Goal: Task Accomplishment & Management: Complete application form

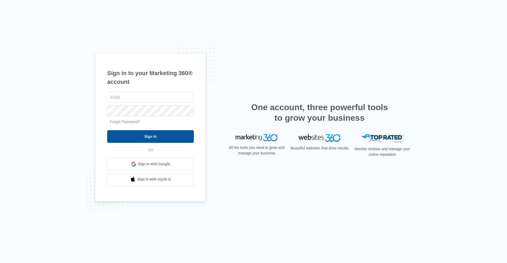
type input "[EMAIL_ADDRESS][DOMAIN_NAME]"
click at [139, 136] on input "Sign In" at bounding box center [150, 136] width 87 height 13
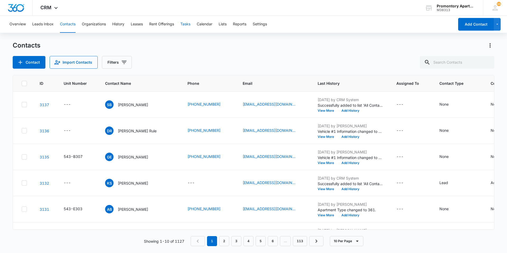
click at [183, 22] on button "Tasks" at bounding box center [185, 24] width 10 height 17
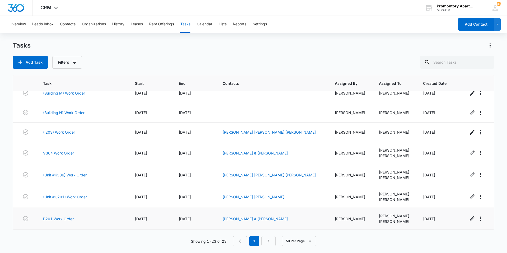
scroll to position [287, 0]
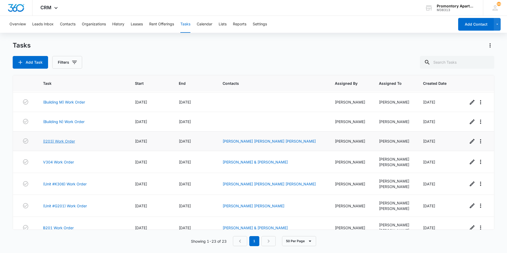
click at [62, 142] on link "(I203) Work Order" at bounding box center [59, 141] width 32 height 6
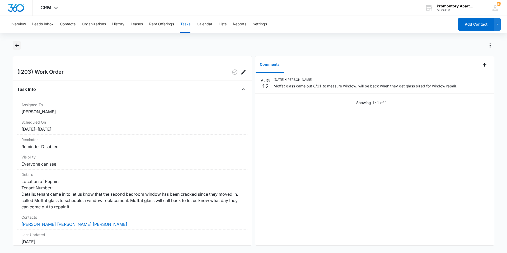
click at [19, 46] on icon "Back" at bounding box center [17, 45] width 6 height 6
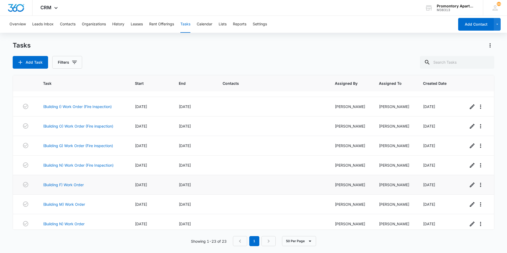
scroll to position [340, 0]
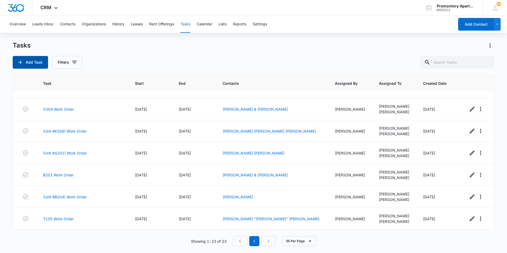
click at [34, 58] on button "Add Task" at bounding box center [30, 62] width 35 height 13
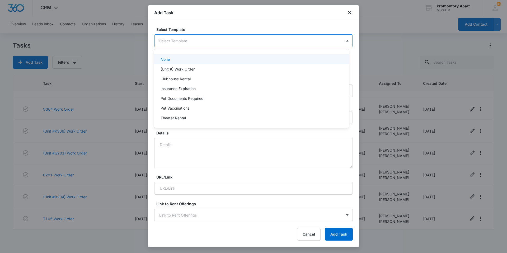
click at [199, 46] on body "CRM Apps Reputation Websites Forms CRM Email Social Content Files Brand Setting…" at bounding box center [253, 126] width 507 height 253
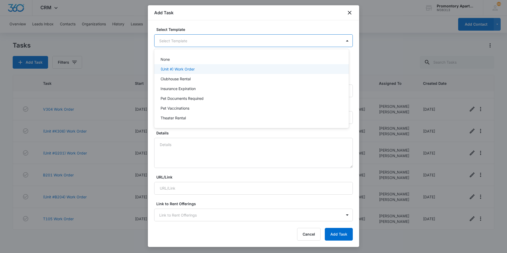
click at [194, 66] on div "(Unit #) Work Order" at bounding box center [251, 69] width 195 height 10
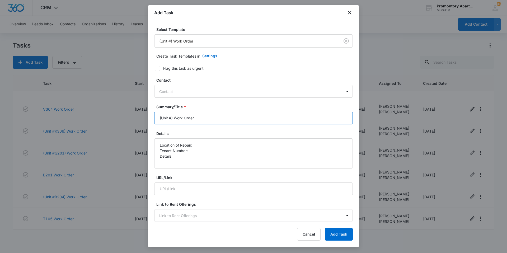
click at [169, 117] on input "(Unit #) Work Order" at bounding box center [253, 118] width 198 height 13
click at [171, 118] on input "(Unit #) Work Order" at bounding box center [253, 118] width 198 height 13
type input "(Unit #D203) Work Order"
click at [160, 68] on label "Flag this task as urgent" at bounding box center [250, 68] width 198 height 6
click at [155, 68] on input "Flag this task as urgent" at bounding box center [153, 69] width 4 height 4
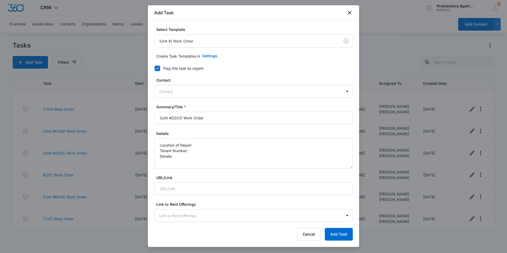
checkbox input "true"
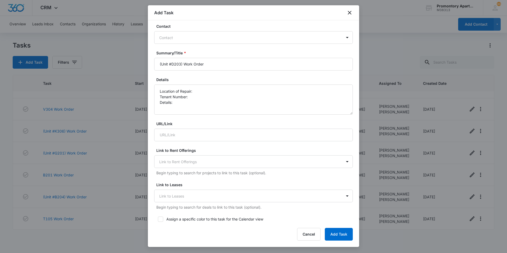
scroll to position [106, 0]
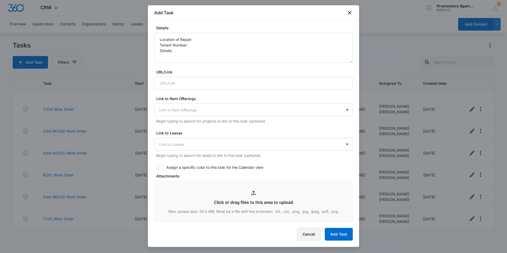
click at [312, 234] on button "Cancel" at bounding box center [308, 234] width 23 height 13
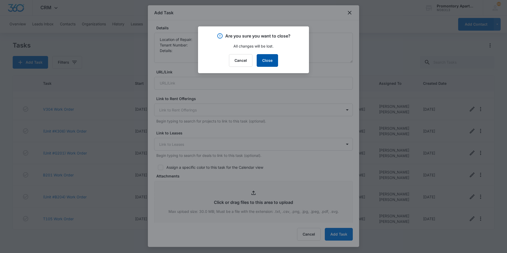
click at [270, 58] on button "Close" at bounding box center [267, 60] width 21 height 13
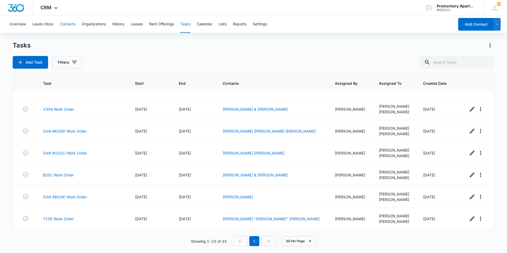
click at [73, 24] on button "Contacts" at bounding box center [68, 24] width 16 height 17
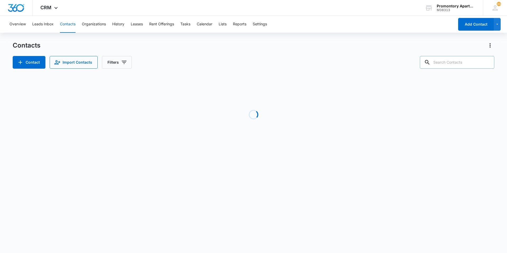
click at [447, 60] on input "text" at bounding box center [457, 62] width 74 height 13
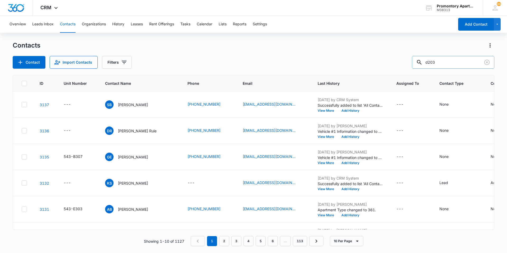
type input "d203"
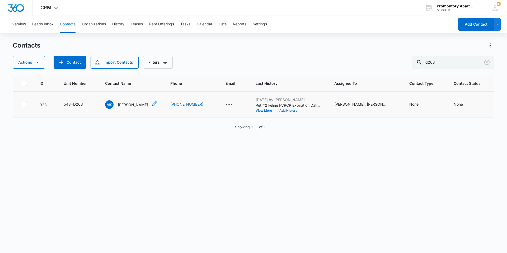
click at [116, 102] on div "MS Madison Shepherd" at bounding box center [126, 104] width 43 height 8
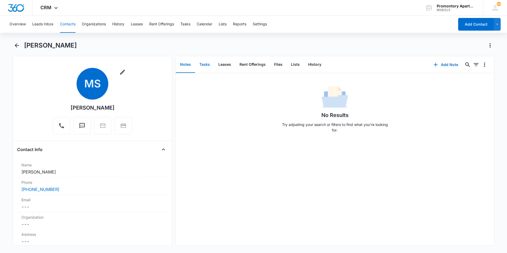
click at [204, 64] on button "Tasks" at bounding box center [204, 64] width 19 height 16
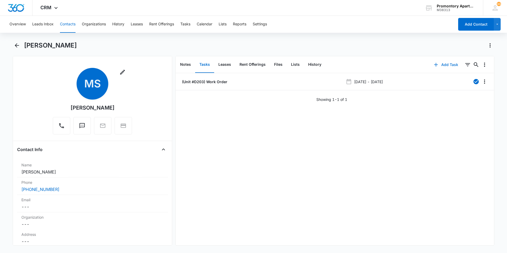
click at [434, 65] on icon "button" at bounding box center [436, 64] width 6 height 6
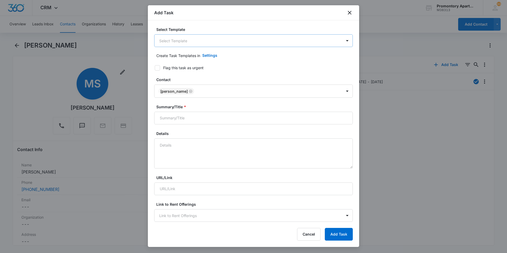
click at [227, 38] on body "CRM Apps Reputation Websites Forms CRM Email Social Content Files Brand Setting…" at bounding box center [253, 126] width 507 height 253
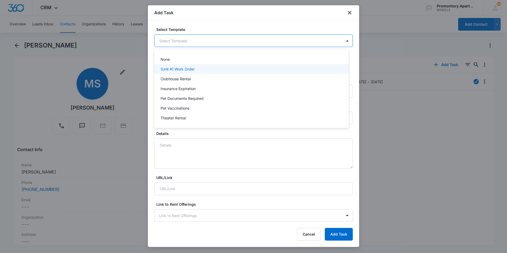
click at [207, 66] on div "(Unit #) Work Order" at bounding box center [251, 69] width 195 height 10
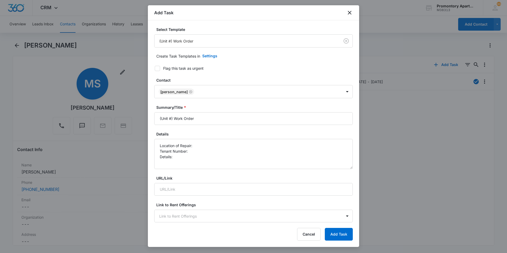
click at [165, 67] on div "Flag this task as urgent" at bounding box center [183, 68] width 40 height 6
click at [155, 67] on input "Flag this task as urgent" at bounding box center [153, 69] width 4 height 4
checkbox input "true"
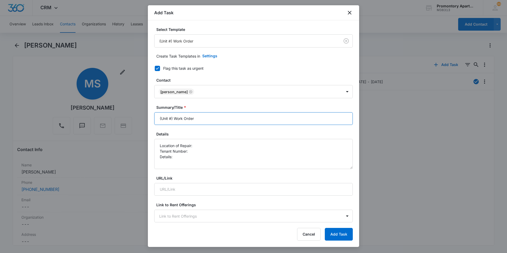
click at [170, 118] on input "(Unit #) Work Order" at bounding box center [253, 118] width 198 height 13
type input "(Unit #D203) Work Order"
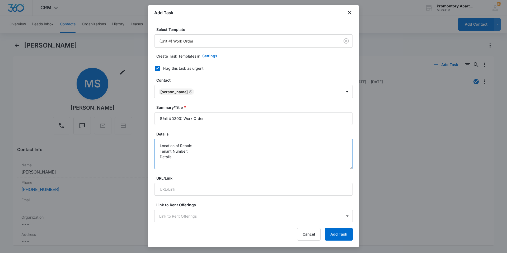
click at [202, 143] on textarea "Location of Repair: Tenant Number: Details:" at bounding box center [253, 154] width 198 height 30
click at [194, 151] on textarea "Location of Repair: oven Tenant Number: Details:" at bounding box center [253, 154] width 198 height 30
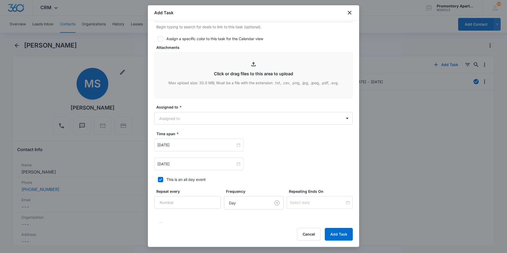
scroll to position [238, 0]
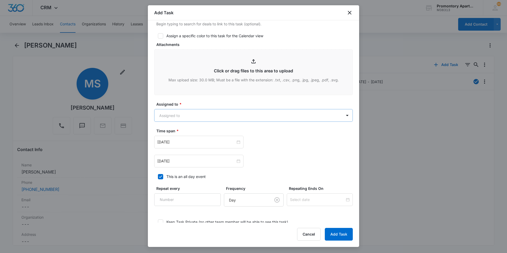
type textarea "Location of Repair: oven Tenant Number: 9703704074 Details: oven off, tenant tr…"
click at [210, 112] on body "CRM Apps Reputation Websites Forms CRM Email Social Content Files Brand Setting…" at bounding box center [253, 126] width 507 height 253
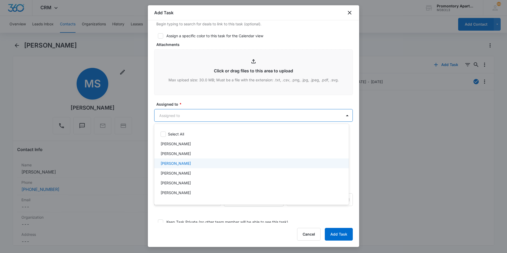
scroll to position [53, 0]
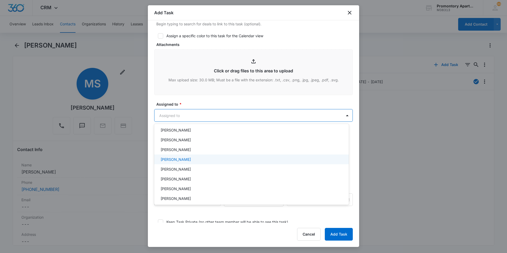
click at [192, 152] on div "[PERSON_NAME]" at bounding box center [250, 150] width 181 height 6
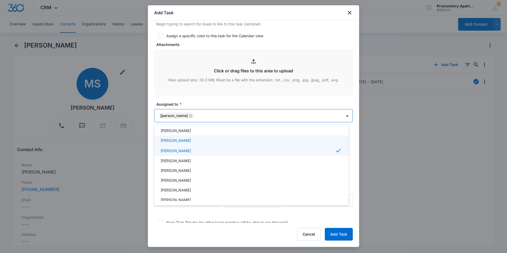
drag, startPoint x: 191, startPoint y: 139, endPoint x: 192, endPoint y: 136, distance: 2.7
click at [191, 139] on div "[PERSON_NAME]" at bounding box center [250, 140] width 181 height 6
click at [201, 100] on div at bounding box center [253, 126] width 507 height 253
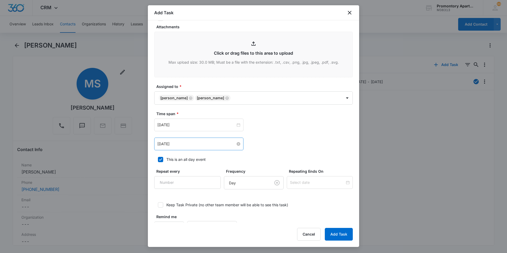
scroll to position [264, 0]
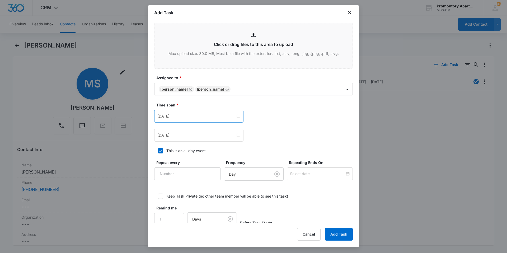
click at [193, 112] on div "Mar 9, 2023" at bounding box center [198, 116] width 89 height 13
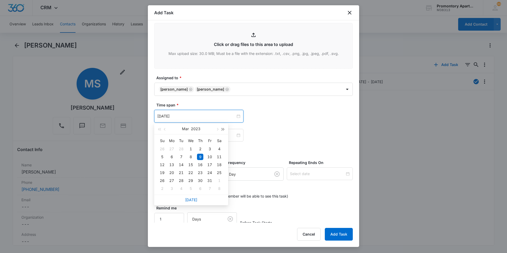
click at [223, 127] on button "button" at bounding box center [223, 129] width 6 height 11
click at [190, 201] on link "Today" at bounding box center [191, 199] width 12 height 4
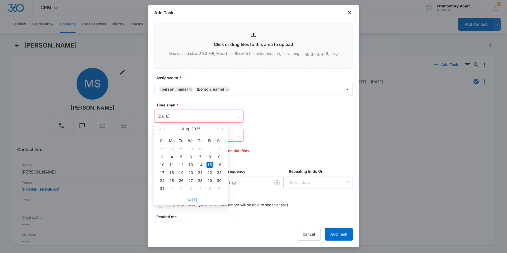
type input "Aug 15, 2025"
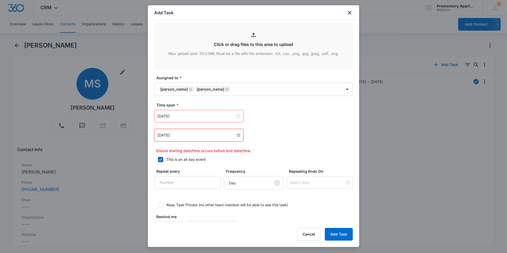
click at [201, 136] on input "Mar 9, 2023" at bounding box center [196, 135] width 78 height 6
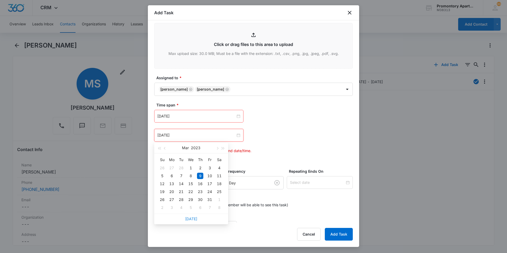
click at [188, 219] on link "Today" at bounding box center [191, 218] width 12 height 4
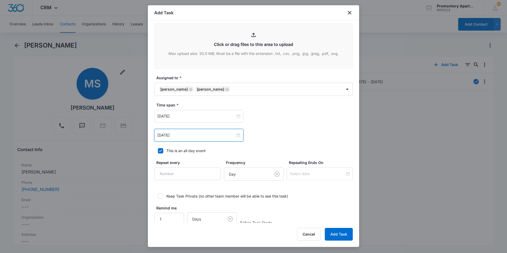
click at [203, 138] on div "Aug 15, 2025" at bounding box center [198, 135] width 89 height 13
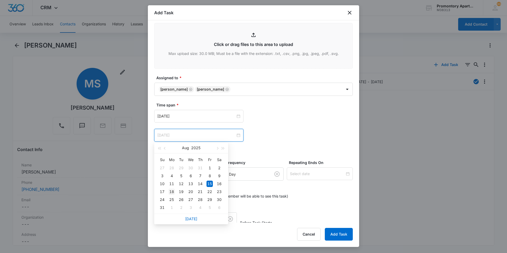
type input "Aug 18, 2025"
click at [173, 191] on div "18" at bounding box center [171, 191] width 6 height 6
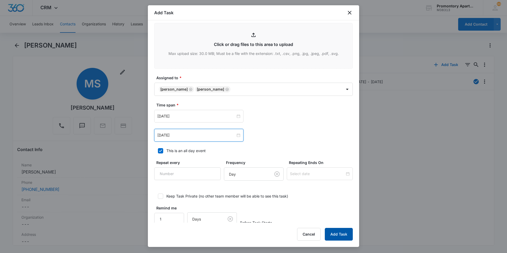
click at [334, 235] on button "Add Task" at bounding box center [339, 234] width 28 height 13
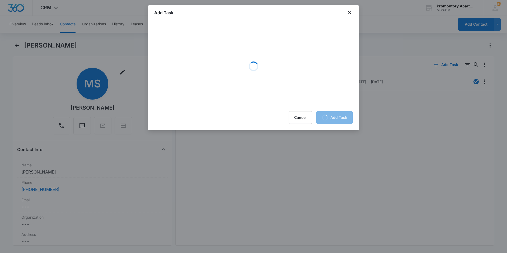
scroll to position [0, 0]
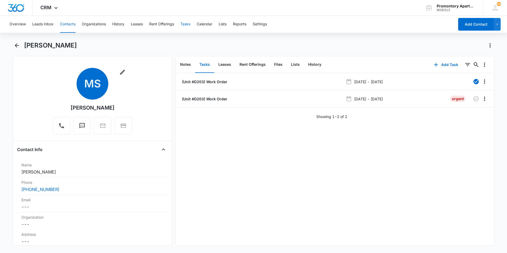
click at [183, 25] on button "Tasks" at bounding box center [185, 24] width 10 height 17
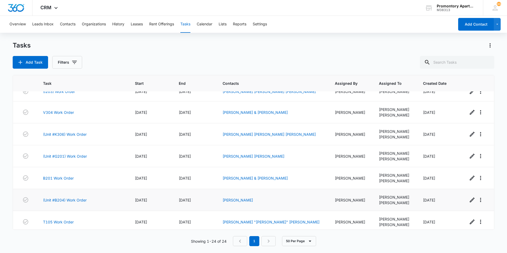
scroll to position [362, 0]
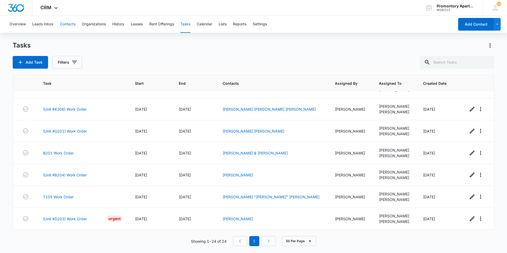
click at [65, 26] on button "Contacts" at bounding box center [68, 24] width 16 height 17
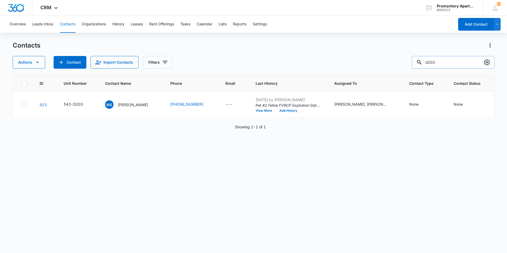
click at [488, 63] on icon "Clear" at bounding box center [486, 62] width 6 height 6
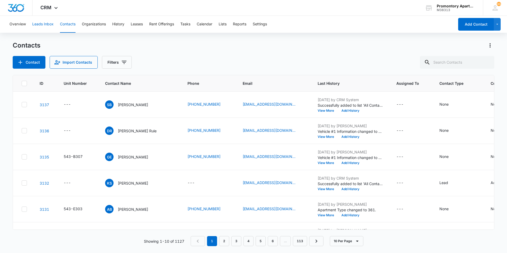
click at [40, 23] on button "Leads Inbox" at bounding box center [42, 24] width 21 height 17
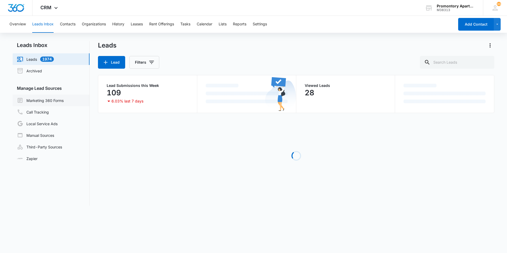
click at [45, 99] on link "Marketing 360 Forms" at bounding box center [40, 100] width 47 height 6
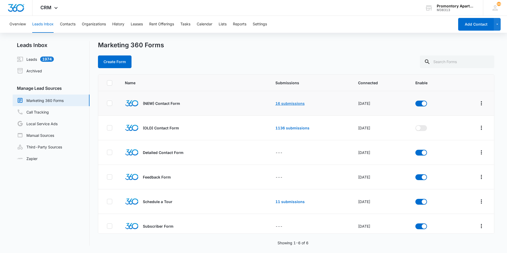
click at [297, 101] on link "16 submissions" at bounding box center [289, 103] width 29 height 4
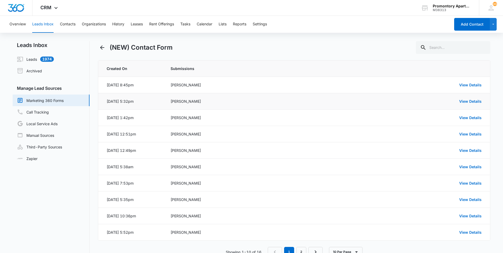
click at [134, 102] on div "Aug 13, 2025 at 5:32pm" at bounding box center [120, 101] width 27 height 6
click at [477, 99] on link "View Details" at bounding box center [470, 101] width 22 height 4
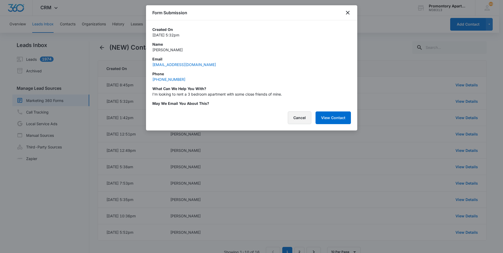
click at [295, 120] on button "Cancel" at bounding box center [299, 117] width 23 height 13
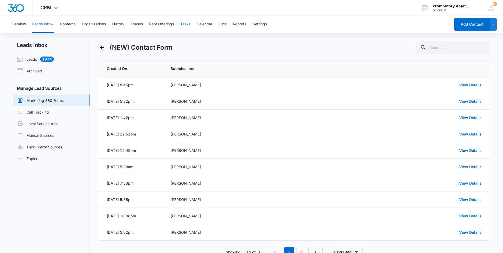
click at [187, 26] on button "Tasks" at bounding box center [185, 24] width 10 height 17
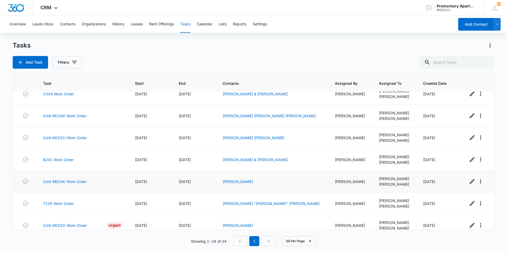
scroll to position [362, 0]
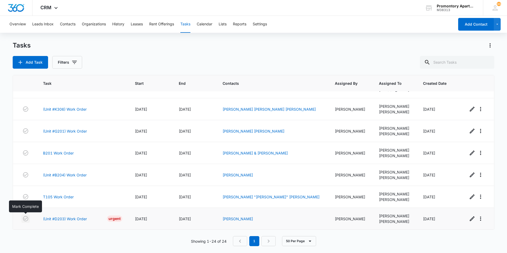
click at [24, 219] on icon "button" at bounding box center [25, 218] width 6 height 6
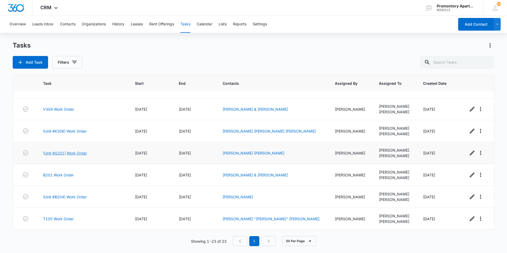
click at [53, 152] on link "(Unit #G201) Work Order" at bounding box center [65, 153] width 44 height 6
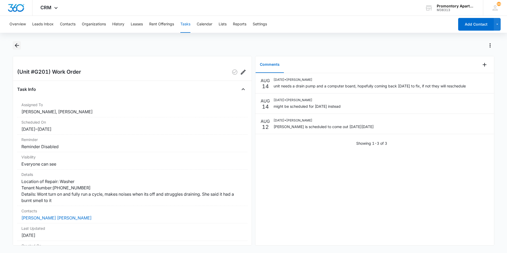
click at [19, 45] on icon "Back" at bounding box center [17, 45] width 6 height 6
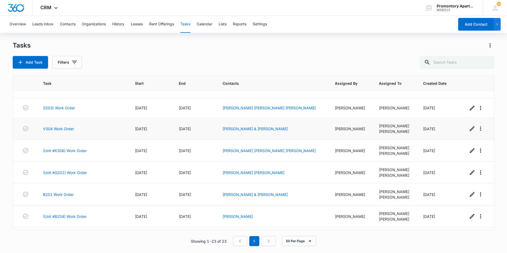
scroll to position [340, 0]
